Goal: Check status: Check status

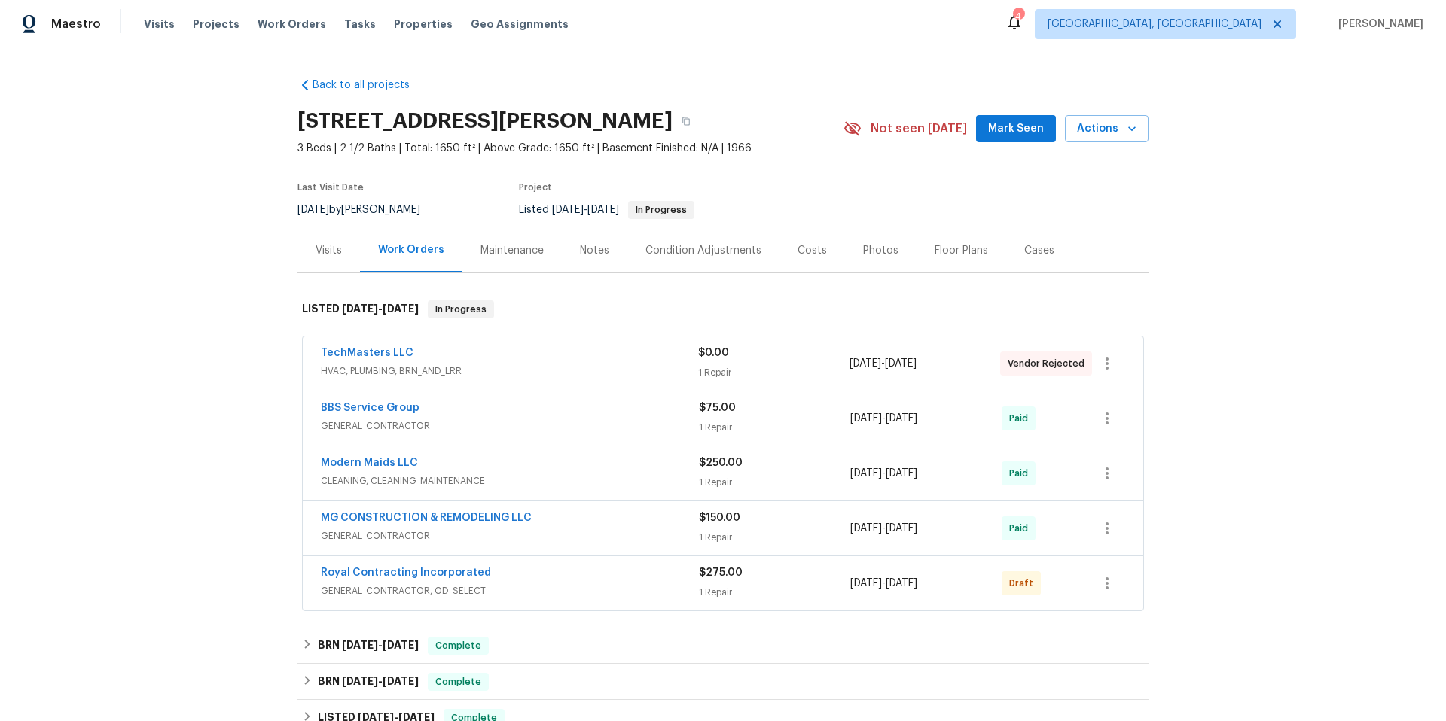
click at [332, 255] on div "Visits" at bounding box center [329, 250] width 26 height 15
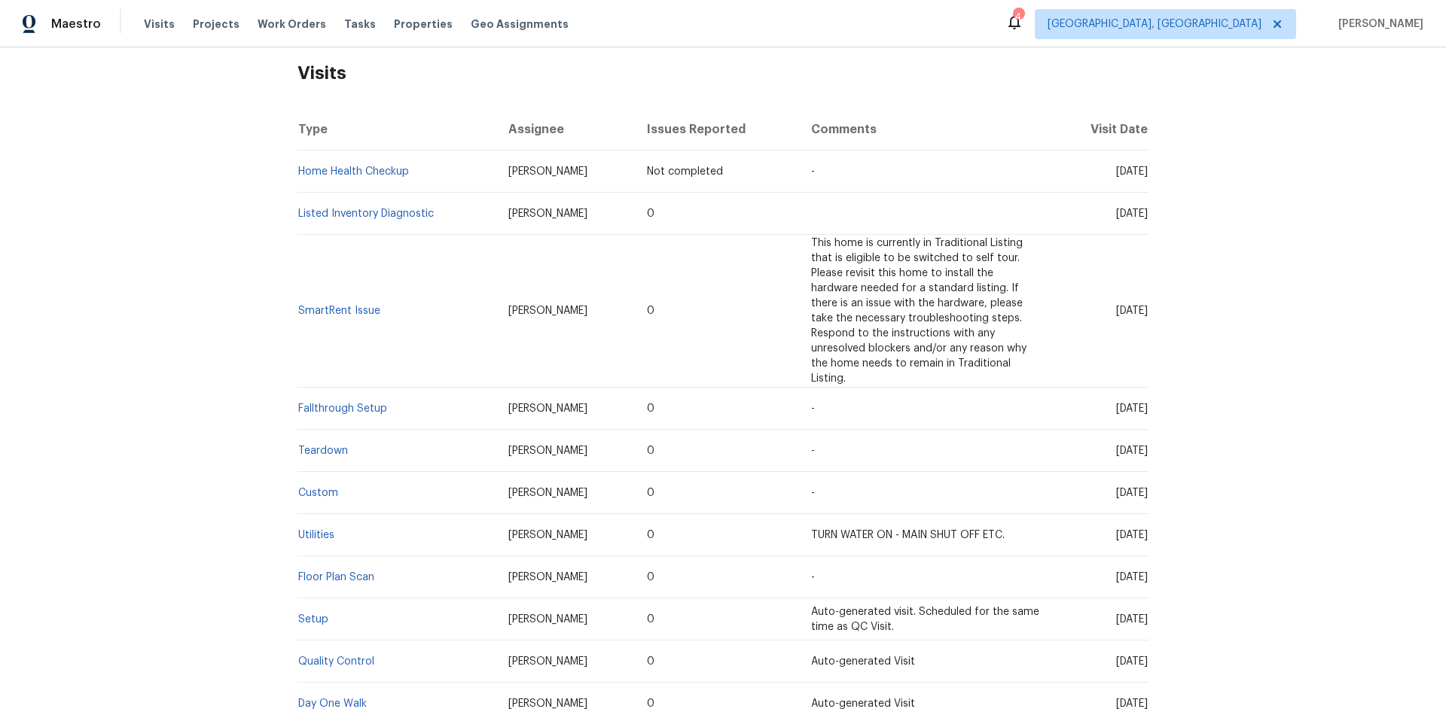
scroll to position [380, 0]
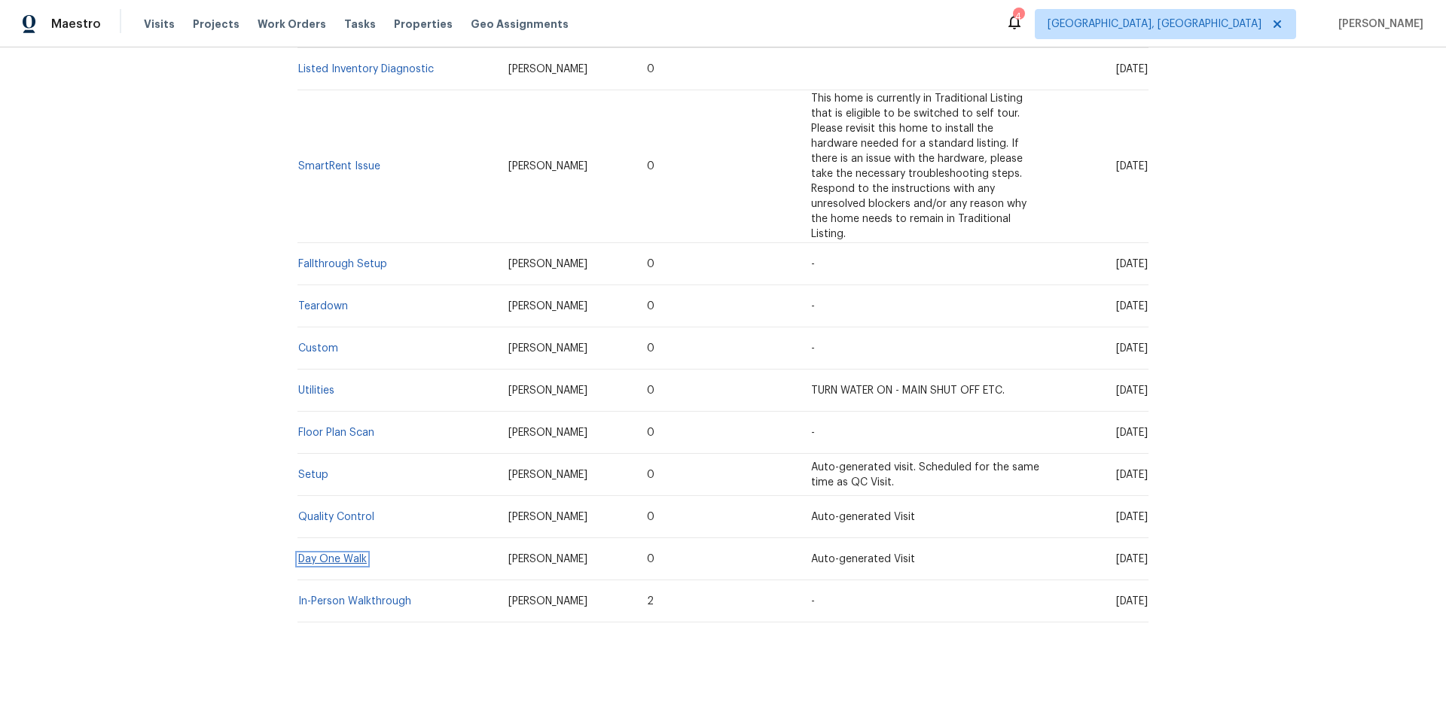
click at [354, 554] on link "Day One Walk" at bounding box center [332, 559] width 69 height 11
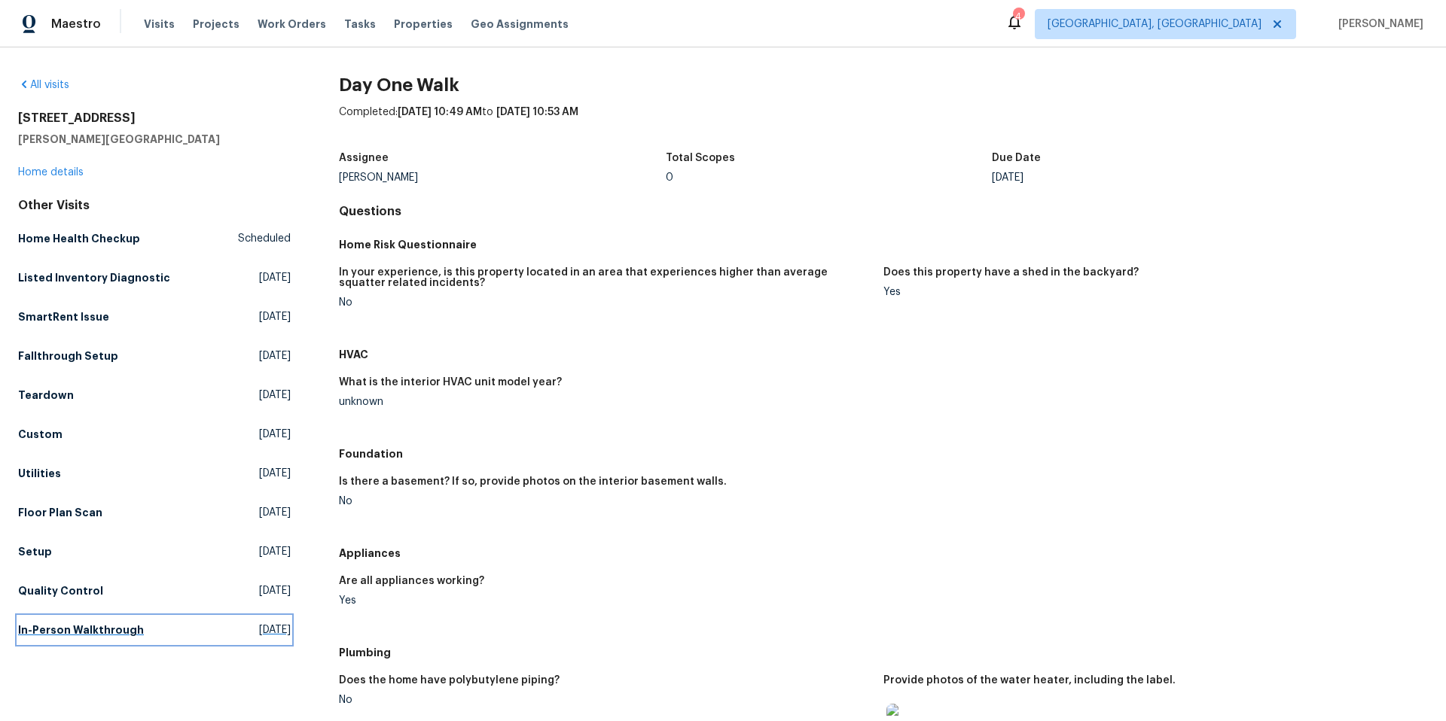
click at [124, 624] on h5 "In-Person Walkthrough" at bounding box center [81, 630] width 126 height 15
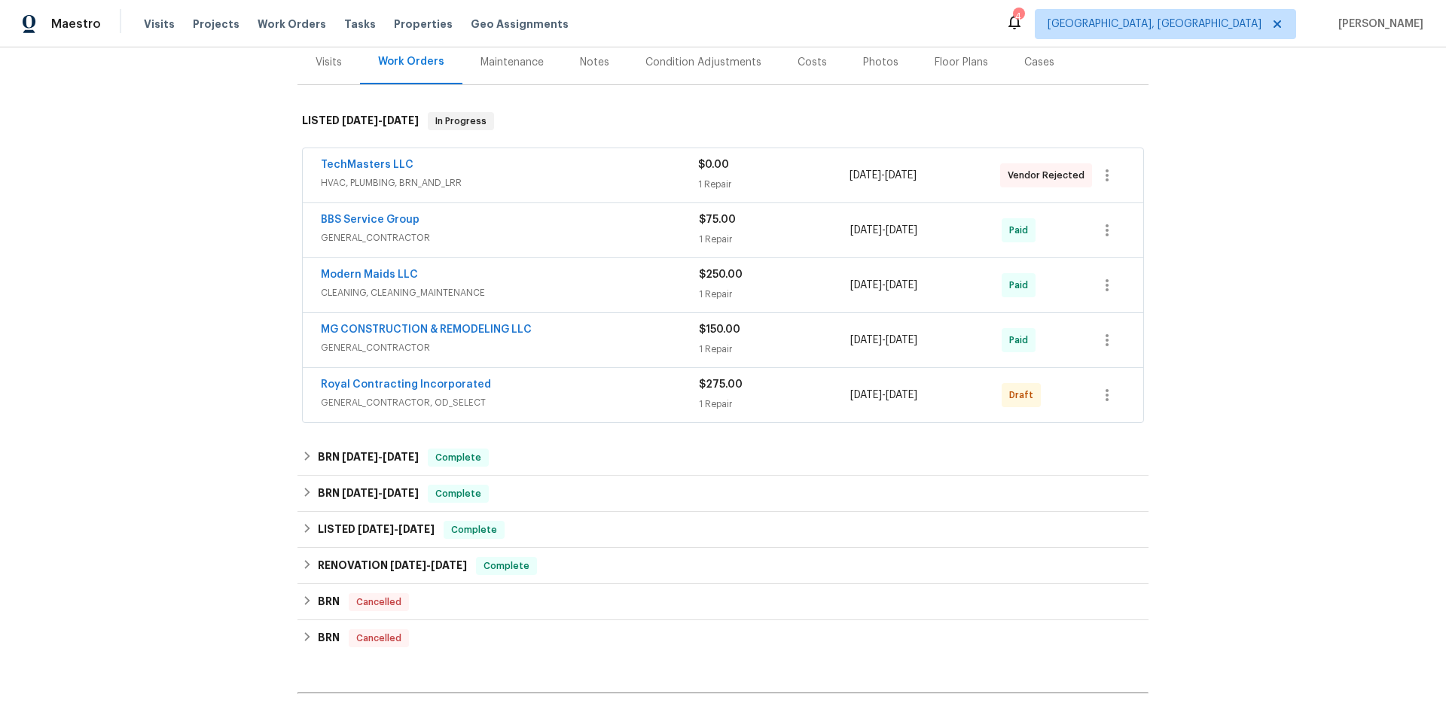
scroll to position [233, 0]
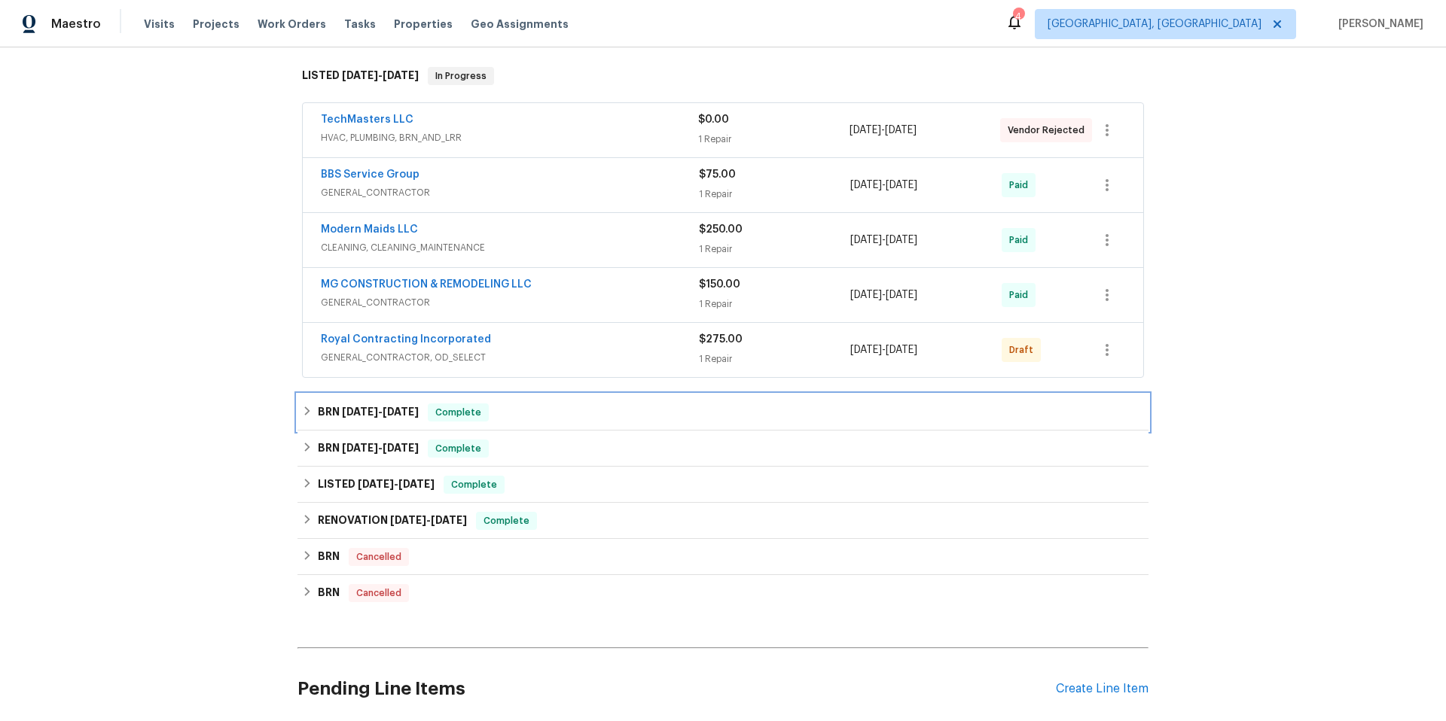
click at [480, 418] on span "Complete" at bounding box center [458, 412] width 58 height 15
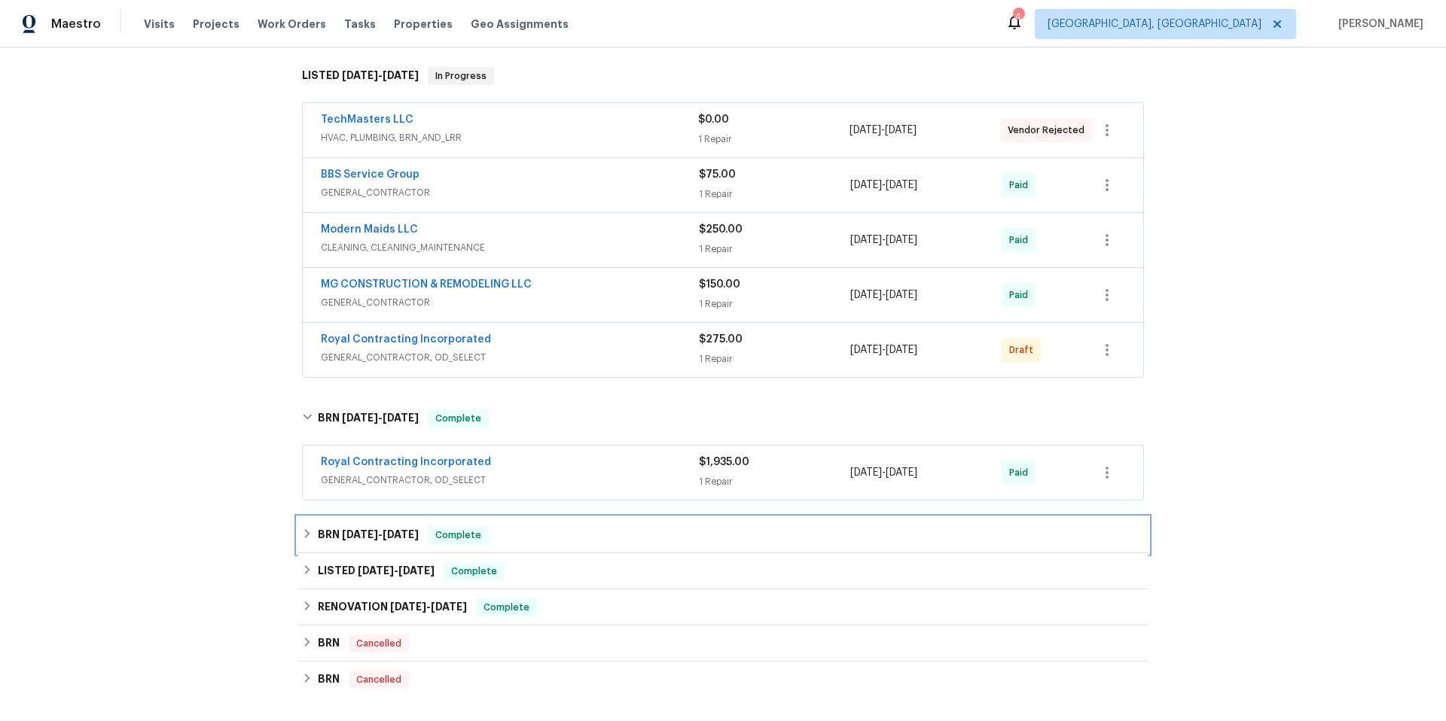
click at [496, 532] on div "BRN [DATE] - [DATE] Complete" at bounding box center [723, 535] width 842 height 18
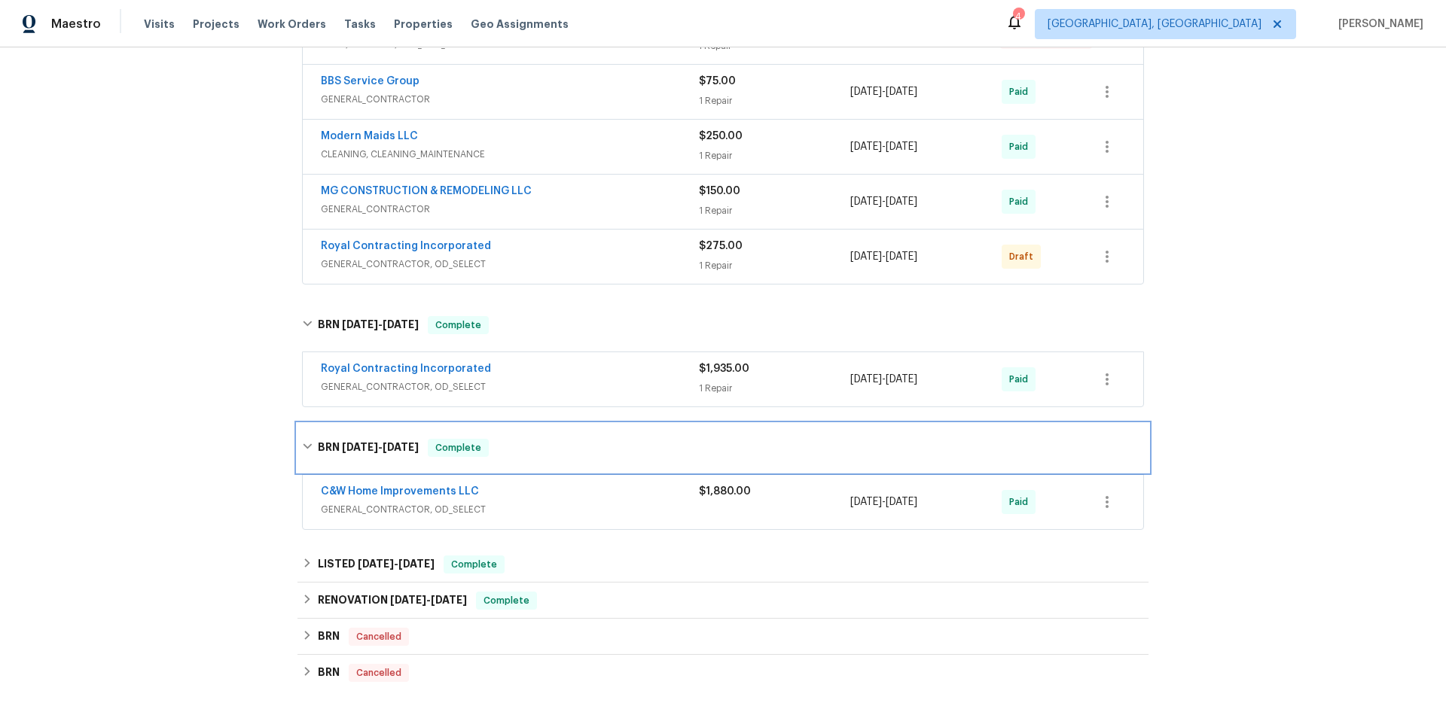
scroll to position [475, 0]
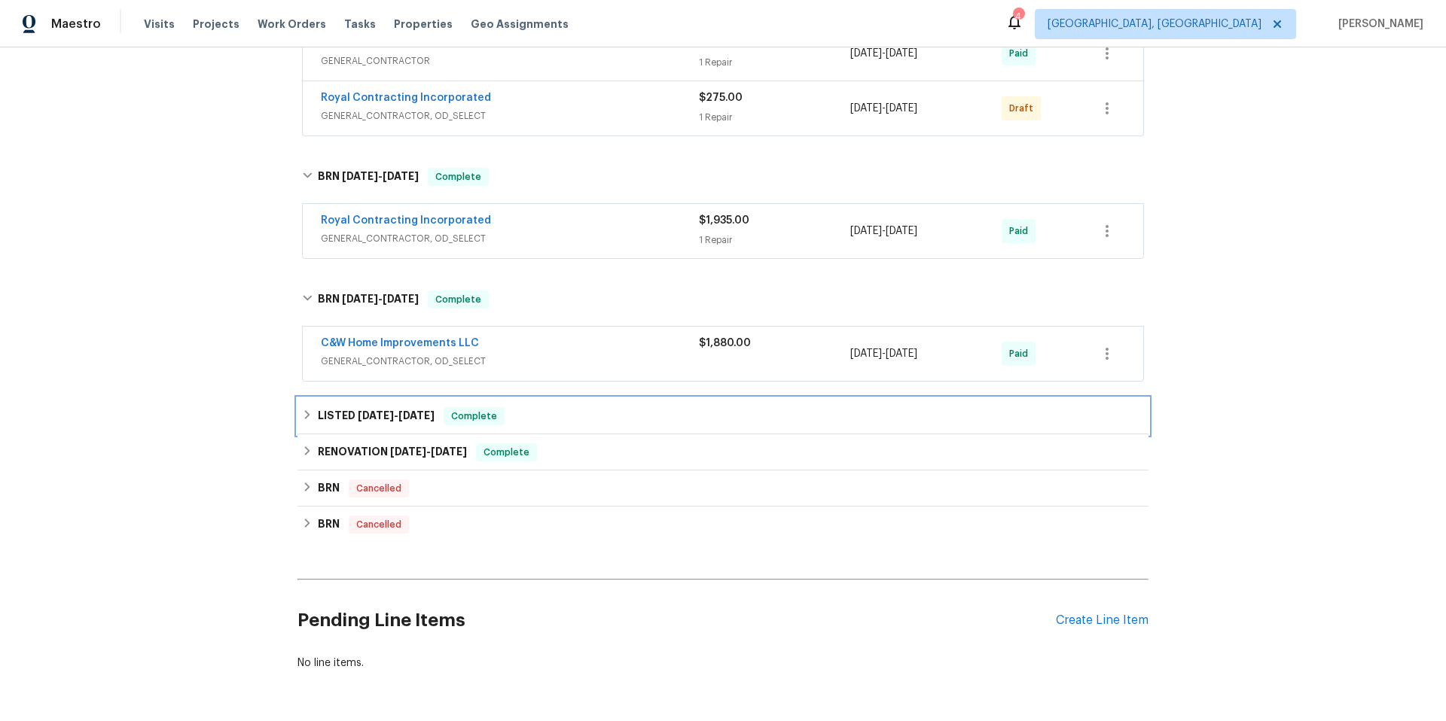
click at [502, 423] on div "LISTED [DATE] - [DATE] Complete" at bounding box center [723, 416] width 842 height 18
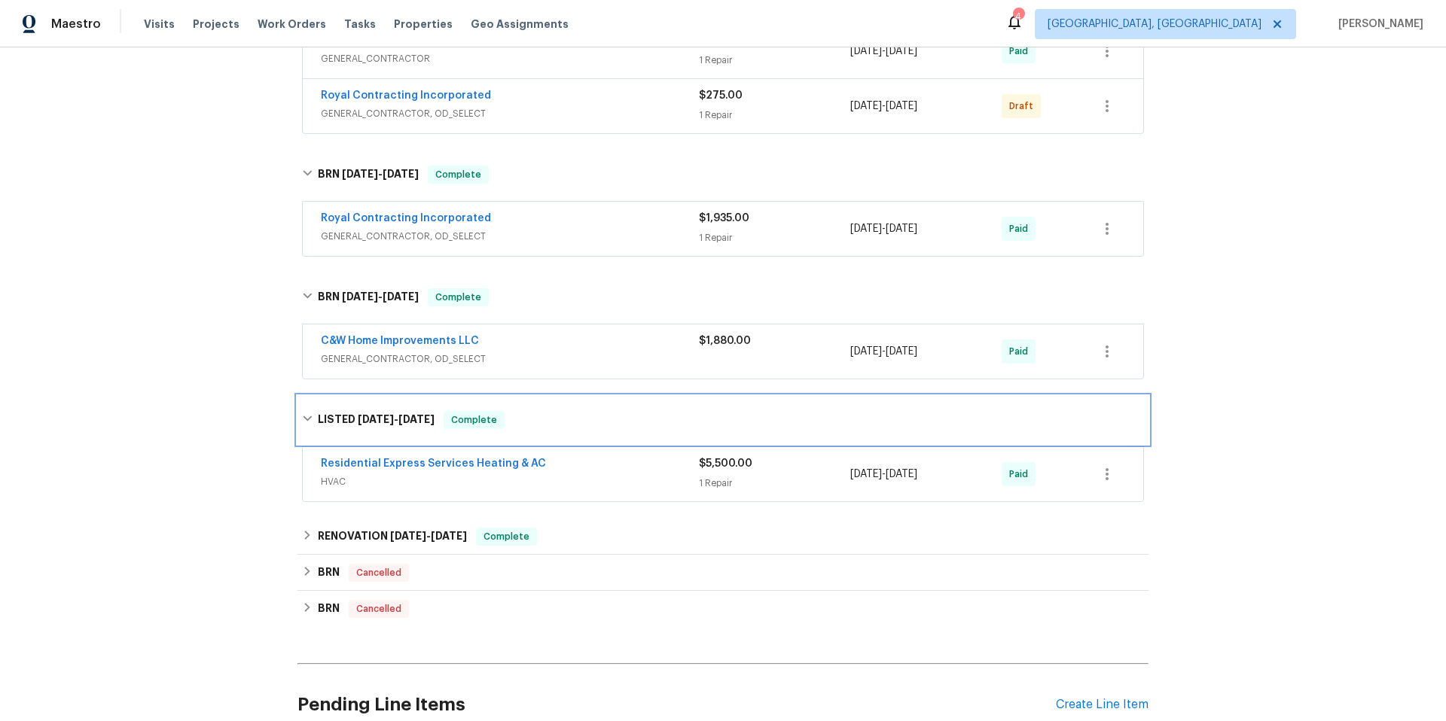
scroll to position [478, 0]
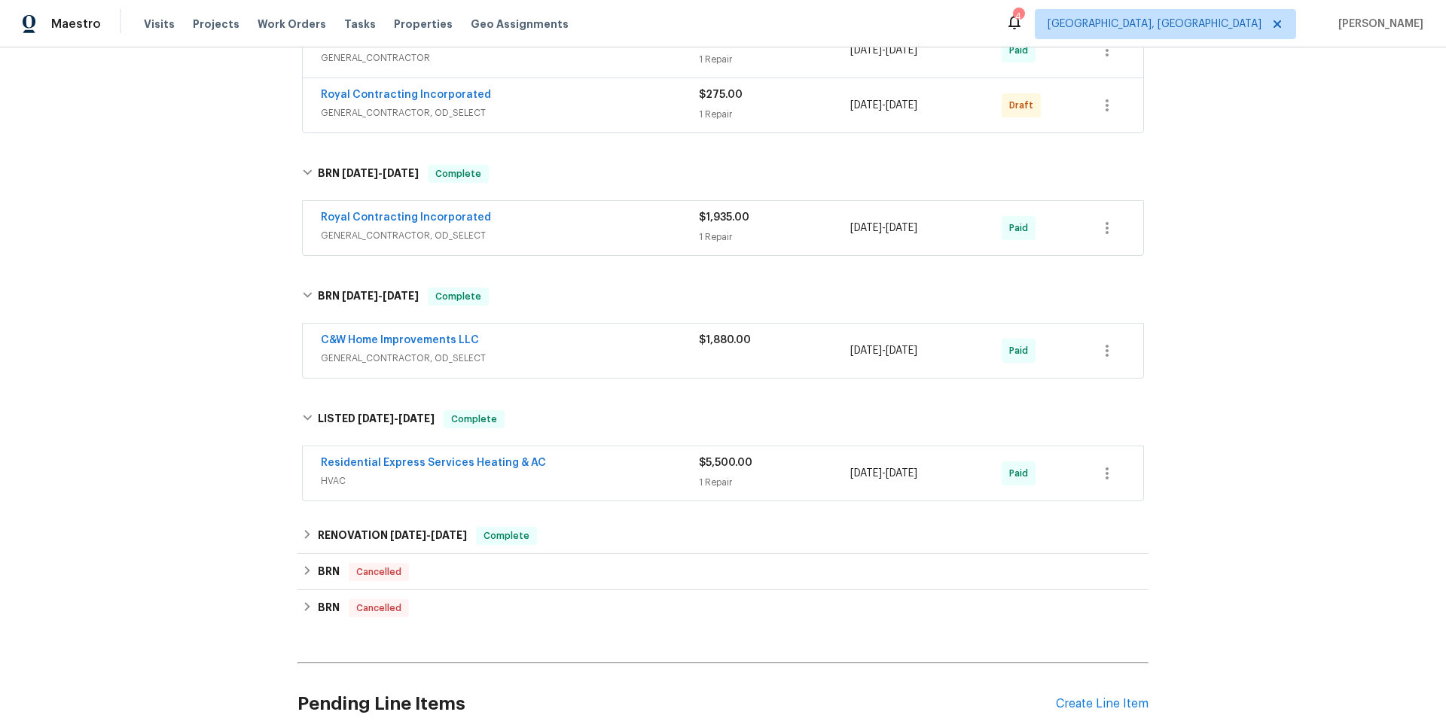
click at [539, 474] on span "HVAC" at bounding box center [510, 481] width 378 height 15
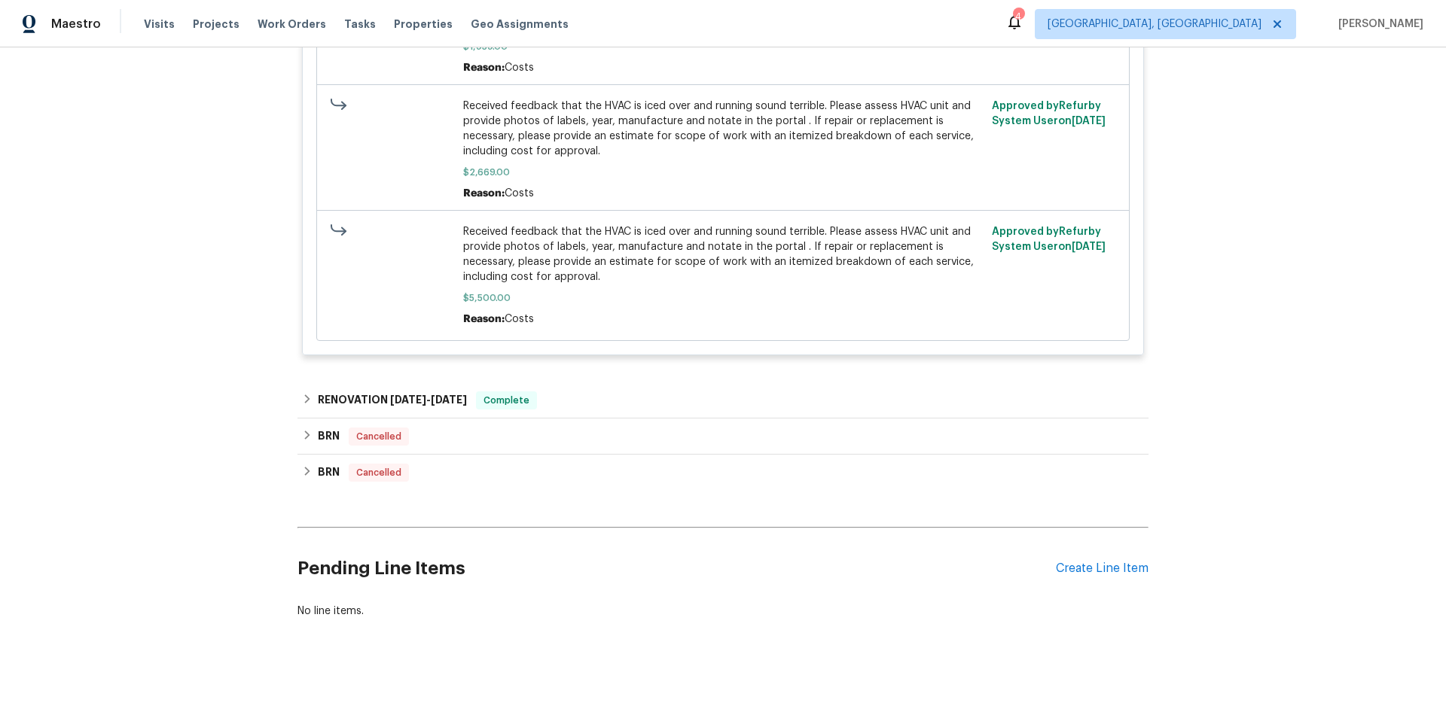
scroll to position [1319, 0]
